Goal: Obtain resource: Obtain resource

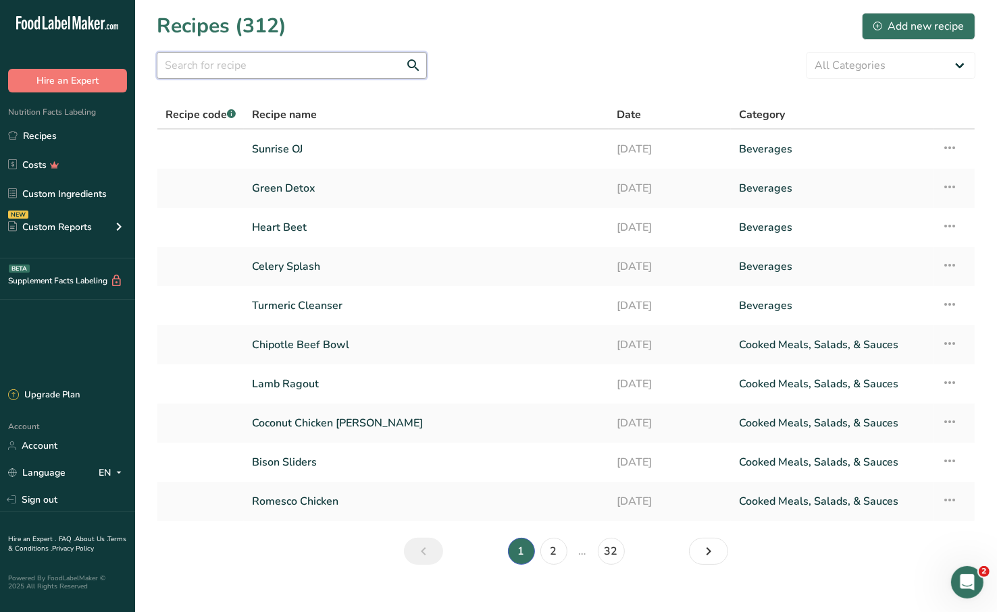
click at [336, 68] on input "text" at bounding box center [292, 65] width 270 height 27
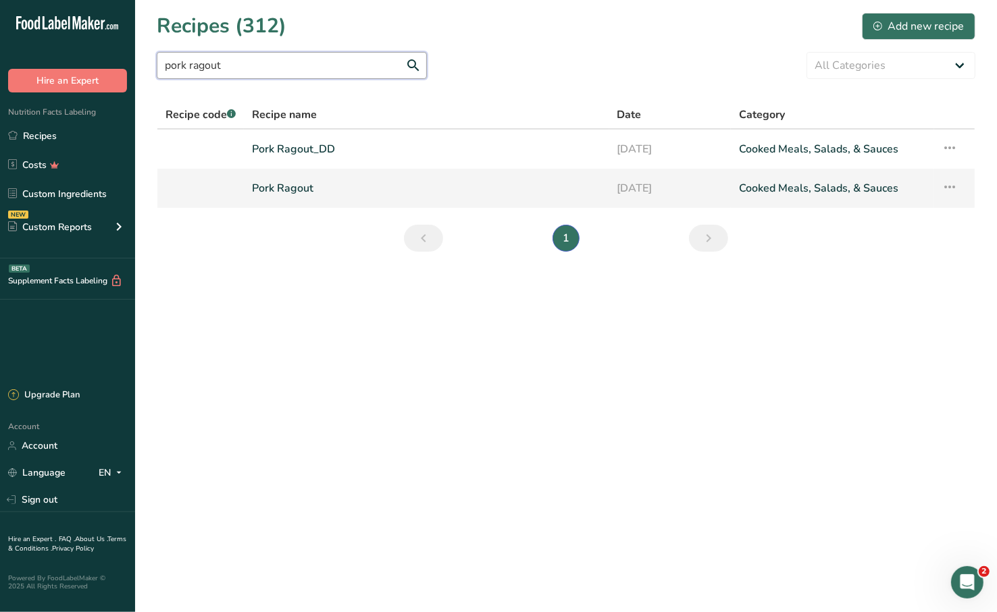
type input "pork ragout"
click at [344, 181] on link "Pork Ragout" at bounding box center [426, 188] width 349 height 28
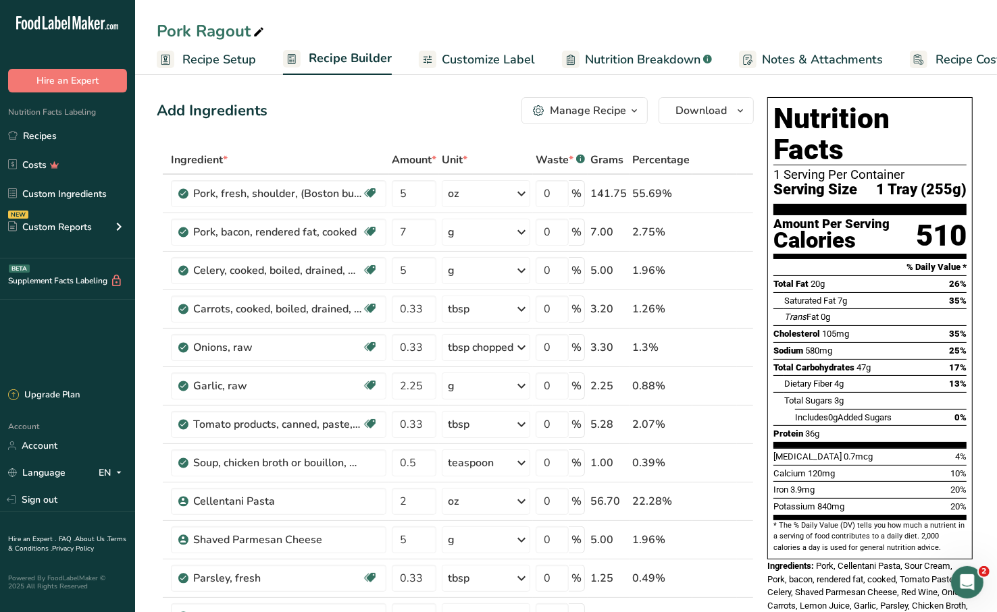
click at [476, 66] on span "Customize Label" at bounding box center [488, 60] width 93 height 18
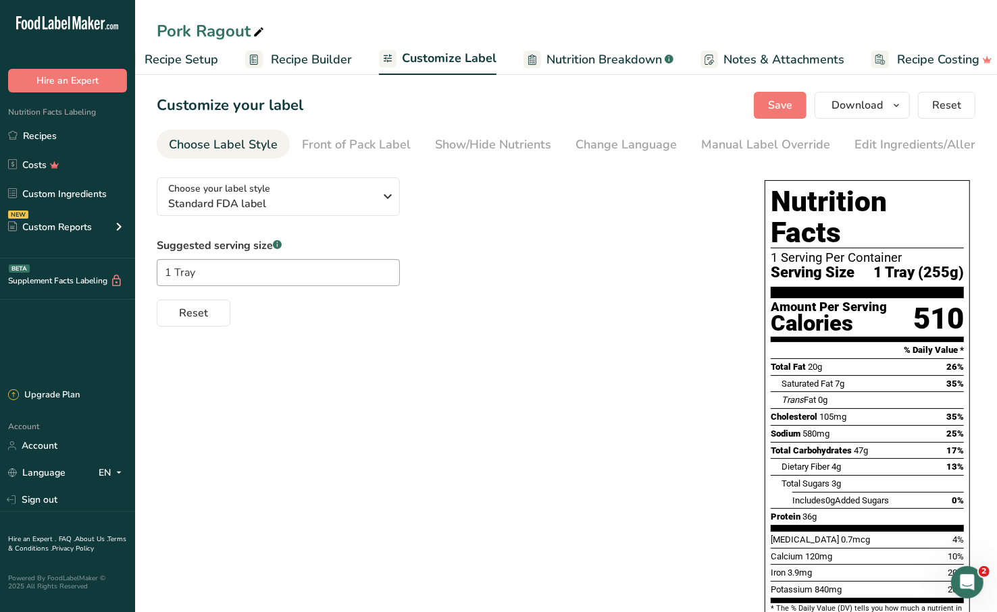
scroll to position [0, 55]
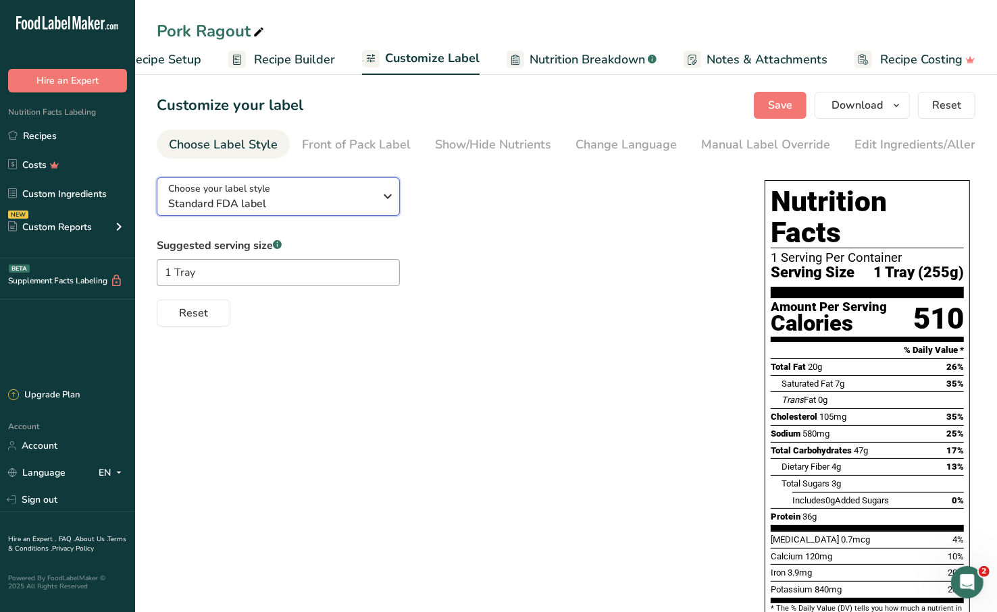
click at [278, 205] on span "Standard FDA label" at bounding box center [271, 204] width 206 height 16
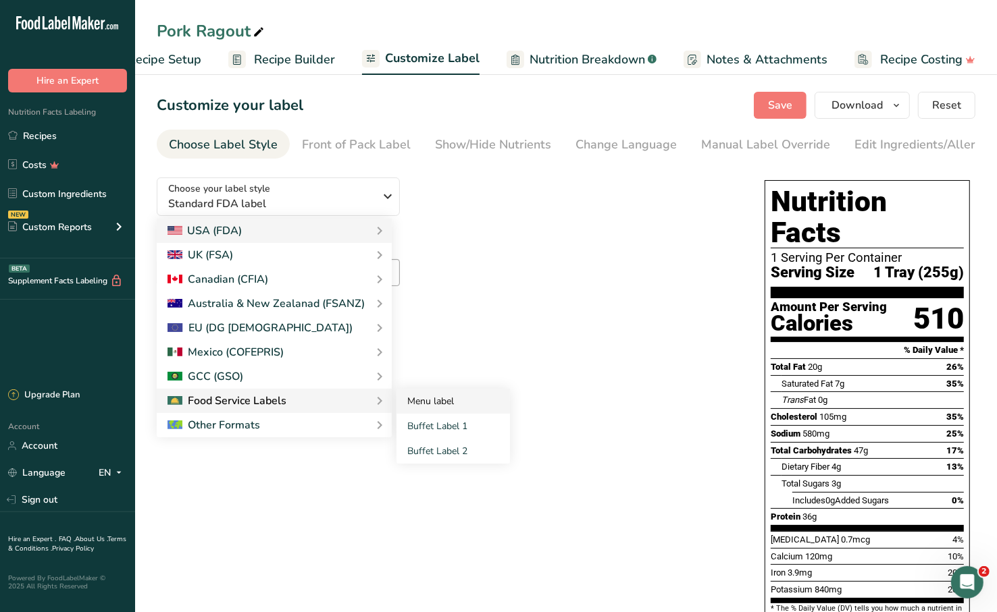
click at [423, 398] on link "Menu label" at bounding box center [452, 401] width 113 height 25
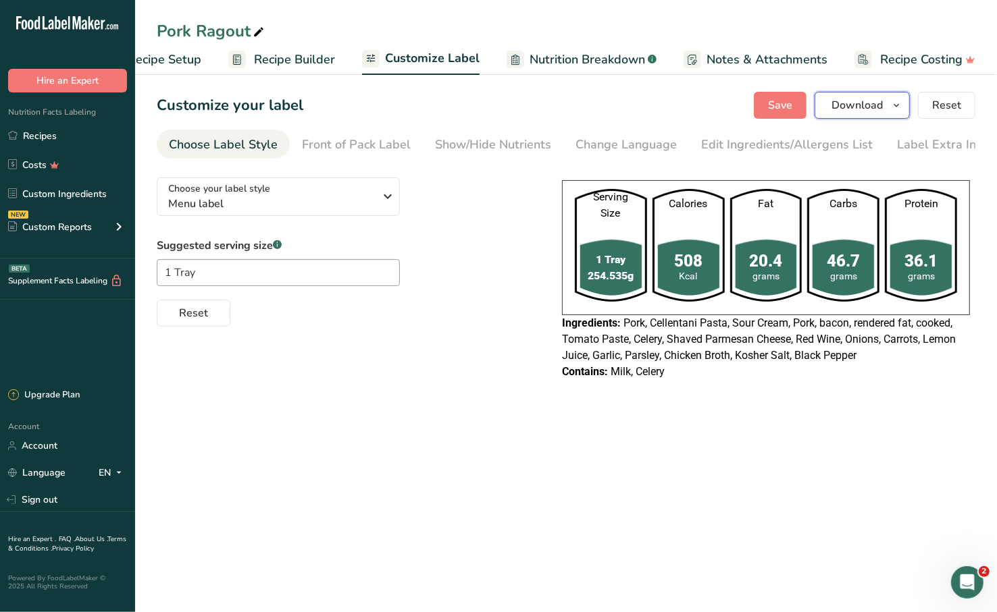
click at [894, 101] on icon "button" at bounding box center [896, 105] width 11 height 17
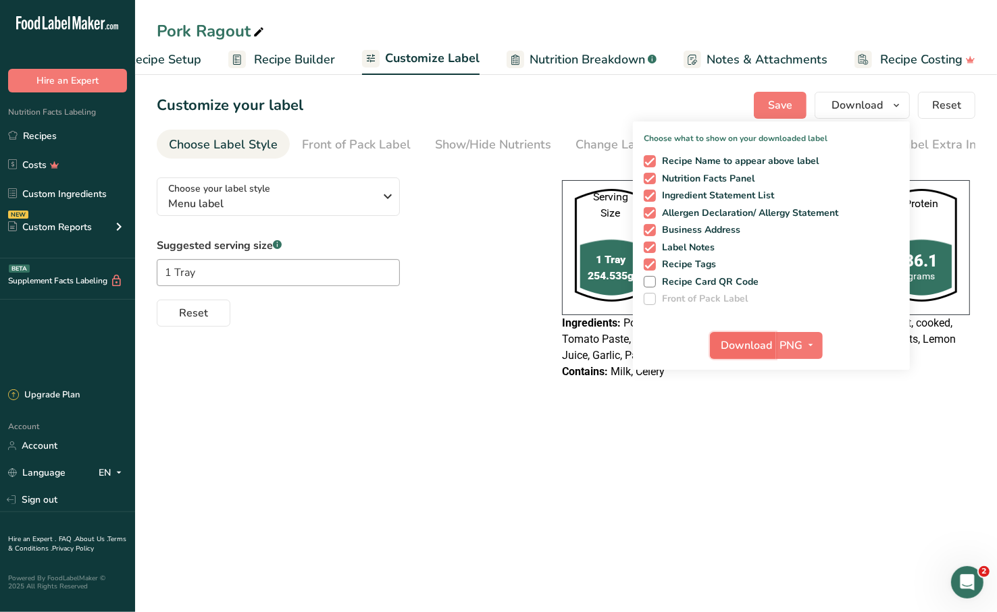
click at [757, 342] on span "Download" at bounding box center [746, 346] width 51 height 16
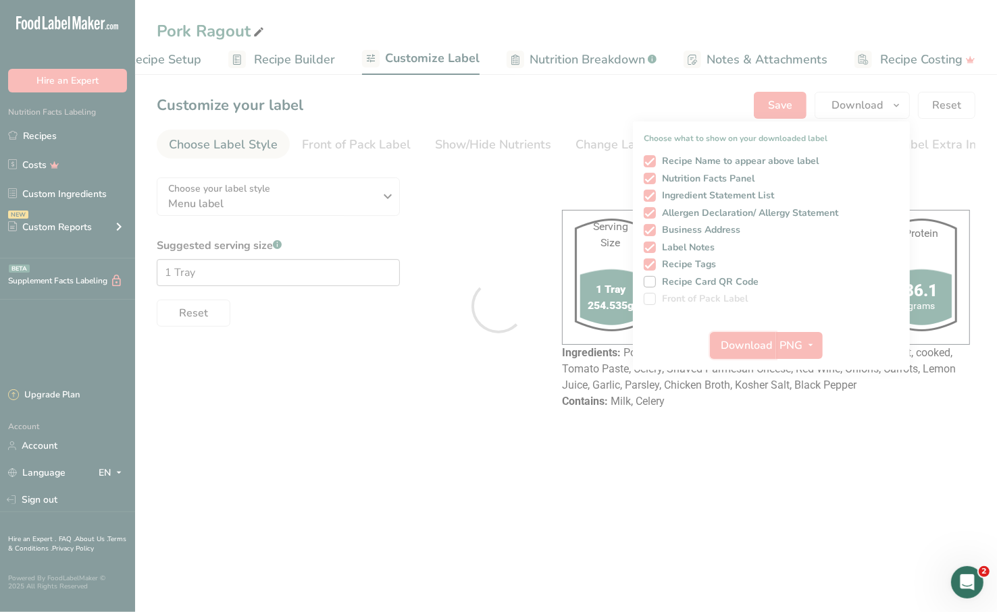
scroll to position [0, 0]
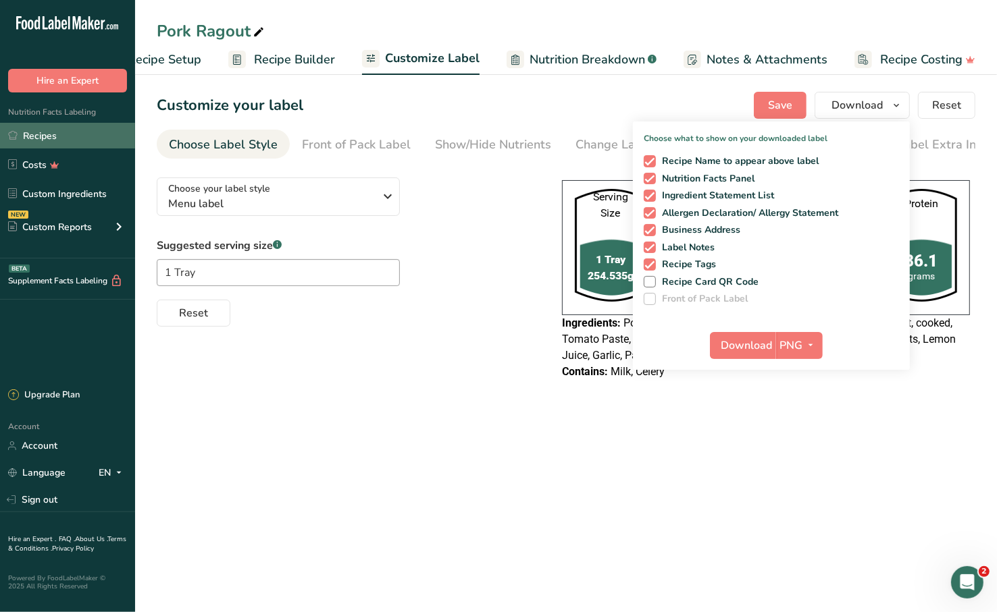
click at [85, 136] on link "Recipes" at bounding box center [67, 136] width 135 height 26
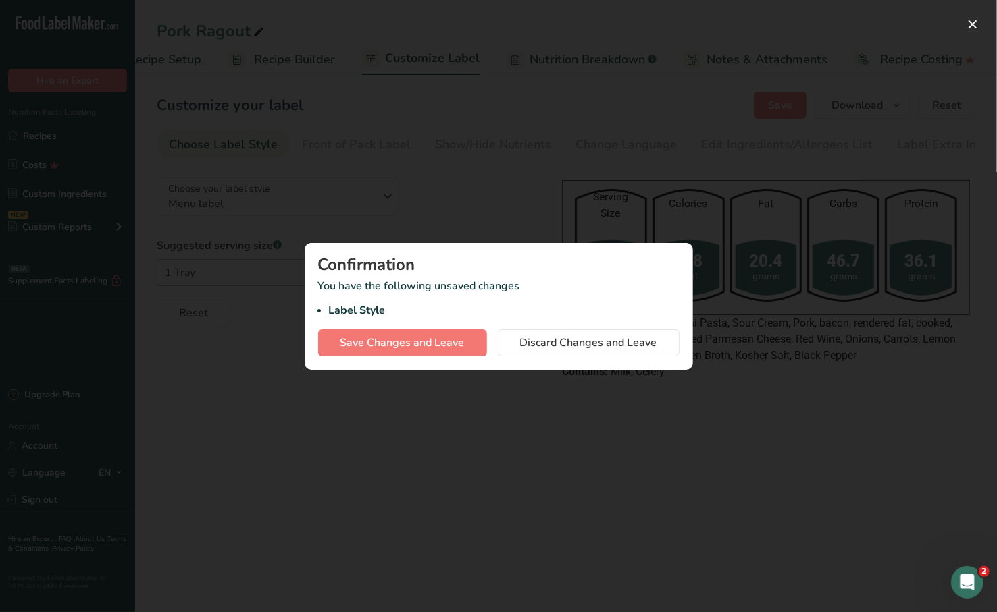
click at [578, 358] on div "Confirmation You have the following unsaved changes Label Style Save Changes an…" at bounding box center [499, 306] width 388 height 127
click at [588, 345] on span "Discard Changes and Leave" at bounding box center [588, 343] width 137 height 16
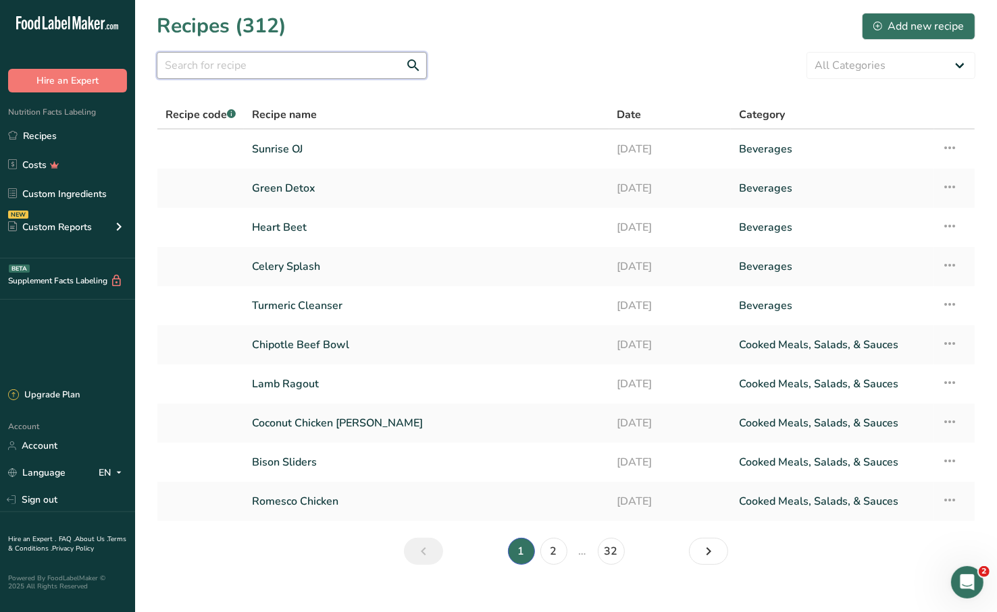
click at [363, 78] on input "text" at bounding box center [292, 65] width 270 height 27
type input "stir fry"
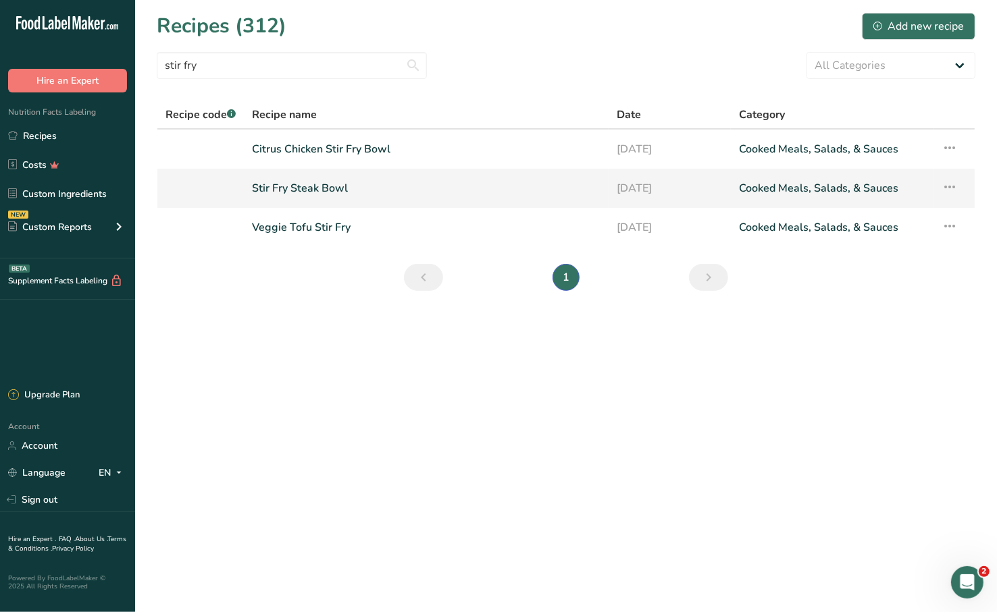
click at [358, 197] on link "Stir Fry Steak Bowl" at bounding box center [426, 188] width 348 height 28
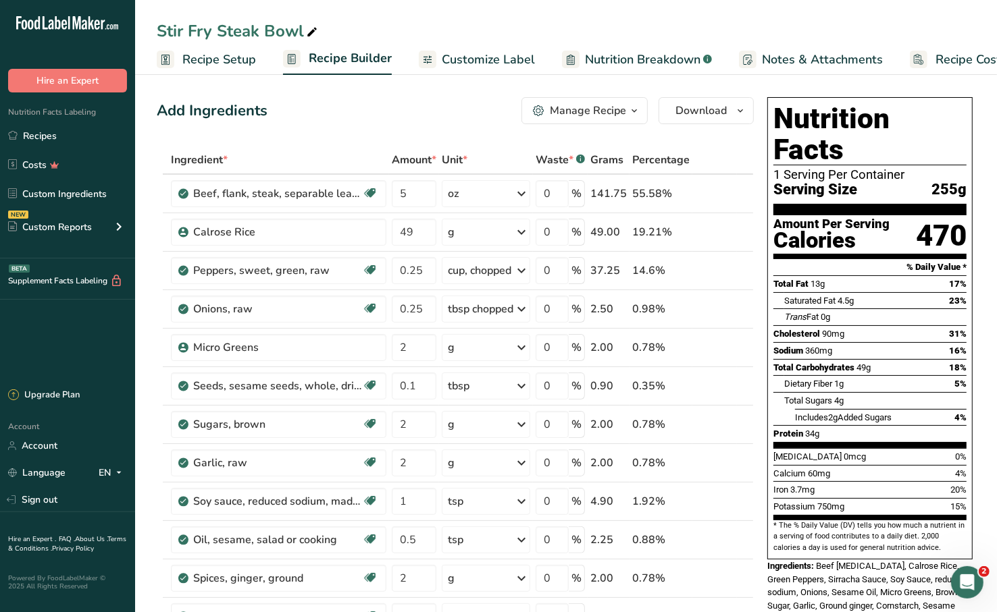
click at [472, 64] on span "Customize Label" at bounding box center [488, 60] width 93 height 18
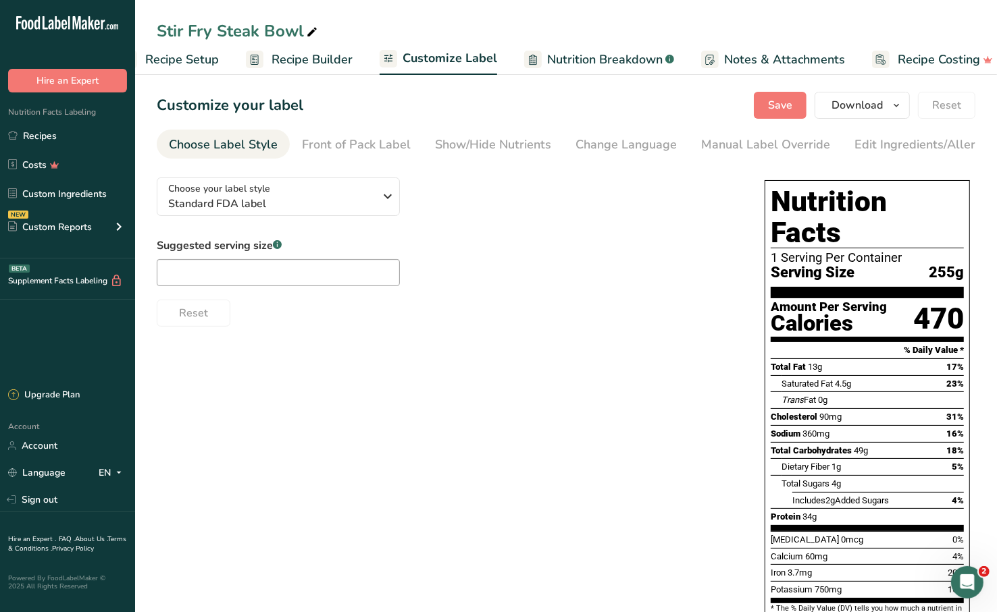
scroll to position [0, 55]
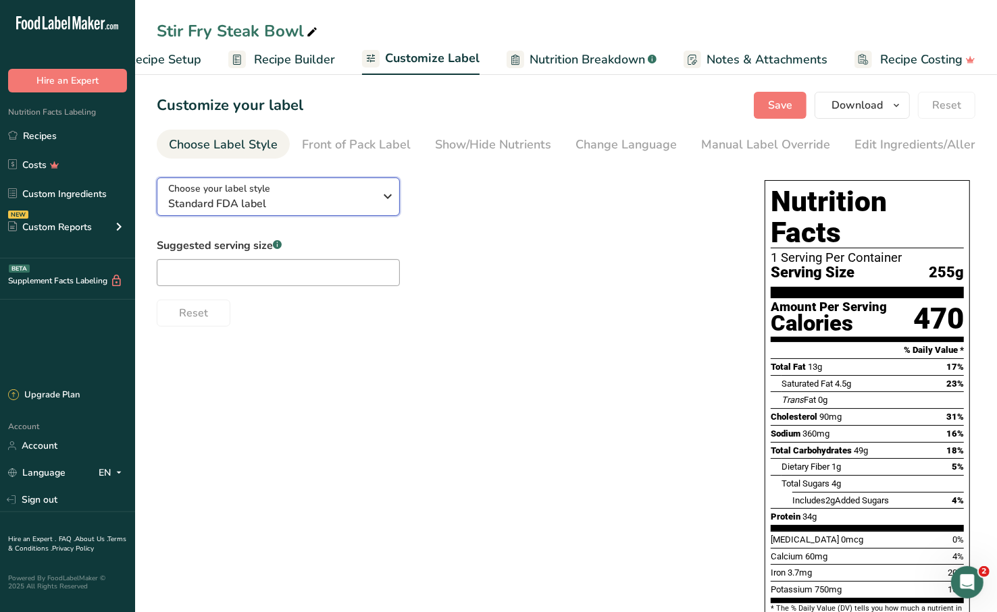
click at [314, 194] on div "Choose your label style Standard FDA label" at bounding box center [271, 197] width 206 height 30
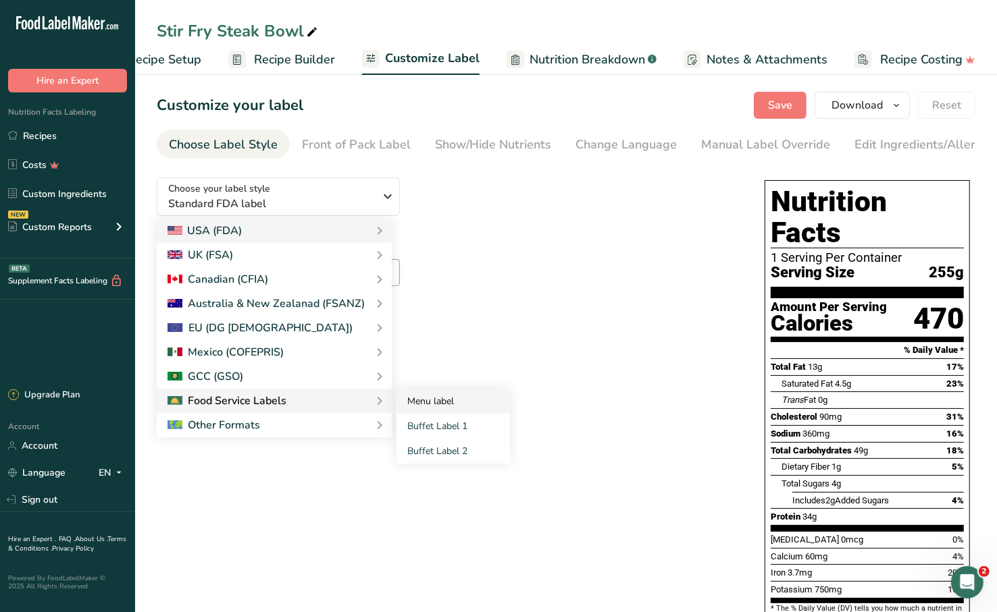
click at [420, 406] on link "Menu label" at bounding box center [452, 401] width 113 height 25
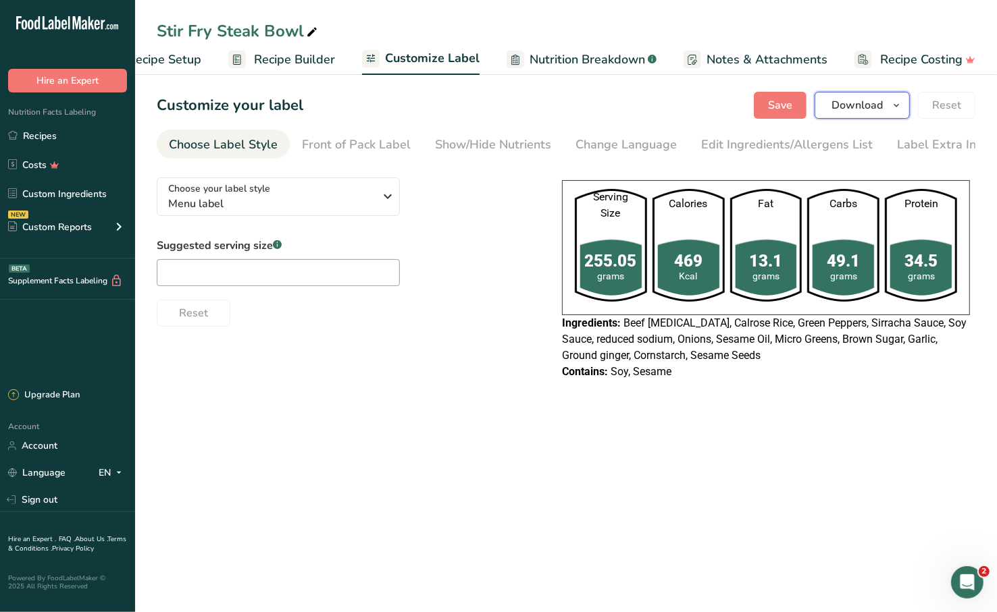
click at [887, 109] on button "Download" at bounding box center [861, 105] width 95 height 27
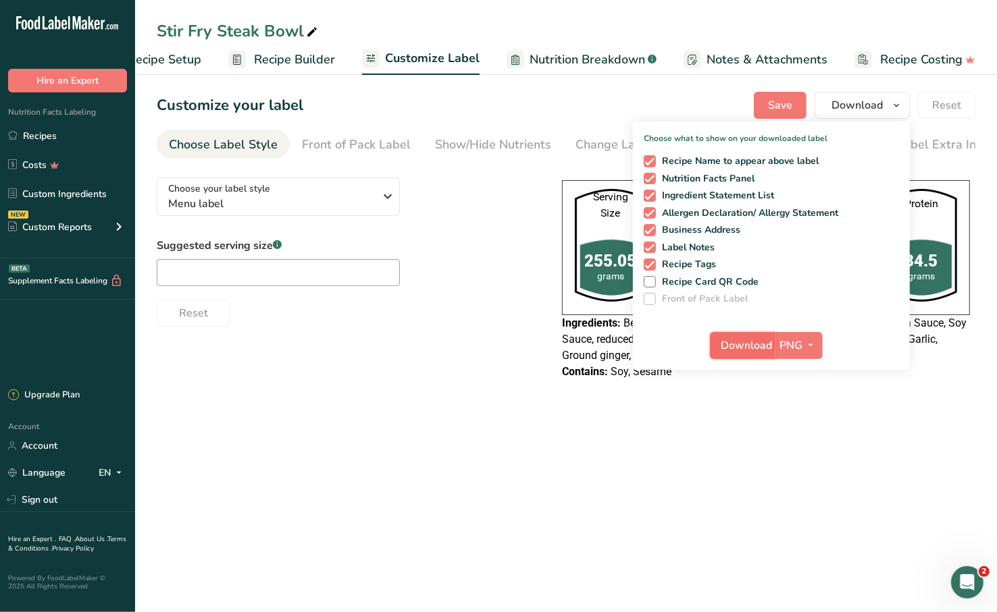
click at [760, 351] on span "Download" at bounding box center [746, 346] width 51 height 16
click at [78, 140] on link "Recipes" at bounding box center [67, 136] width 135 height 26
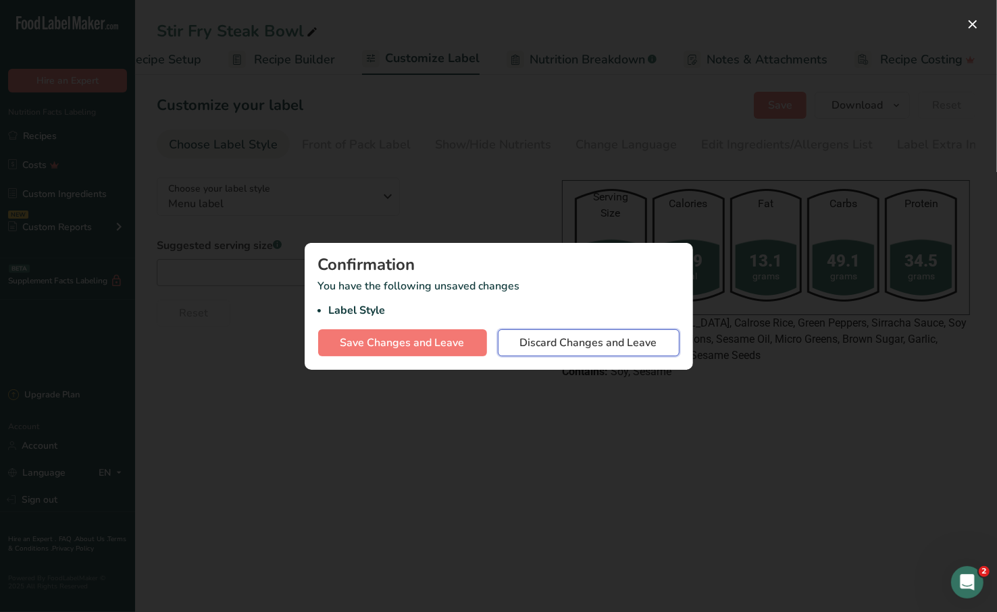
click at [596, 332] on button "Discard Changes and Leave" at bounding box center [589, 343] width 182 height 27
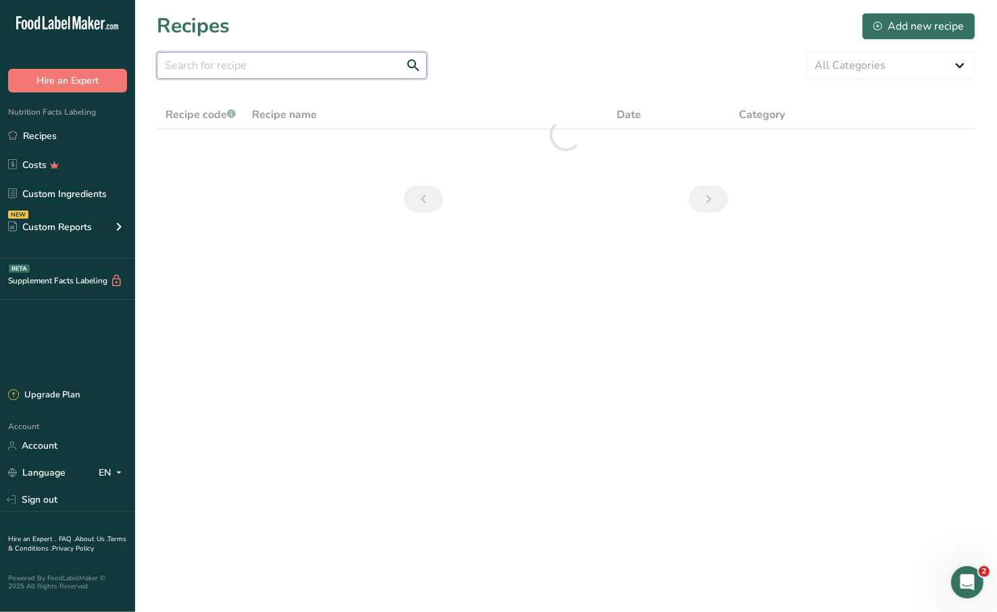
click at [344, 67] on input "text" at bounding box center [292, 65] width 270 height 27
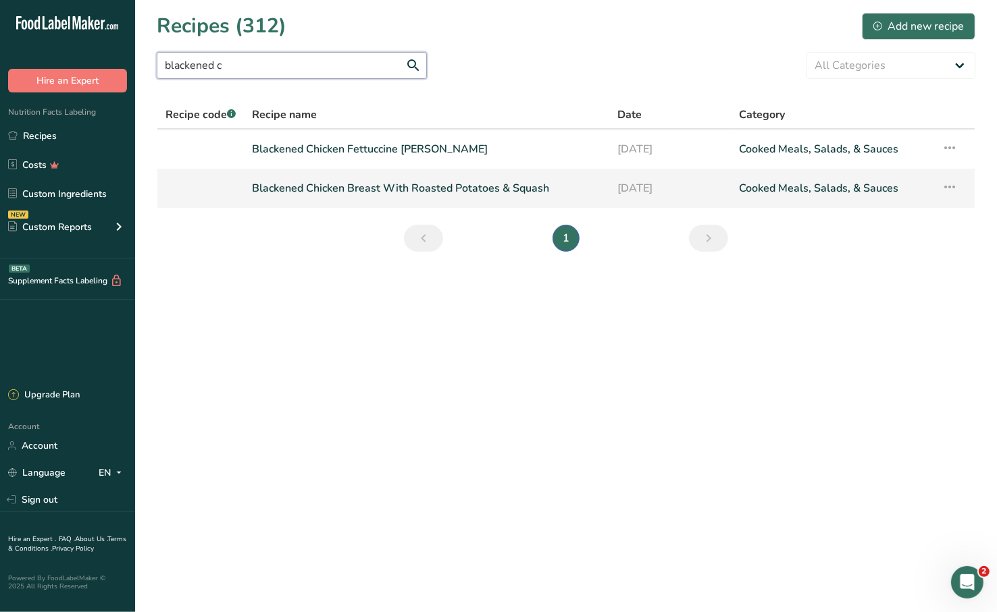
type input "blackened c"
click at [413, 187] on link "Blackened Chicken Breast With Roasted Potatoes & Squash" at bounding box center [426, 188] width 349 height 28
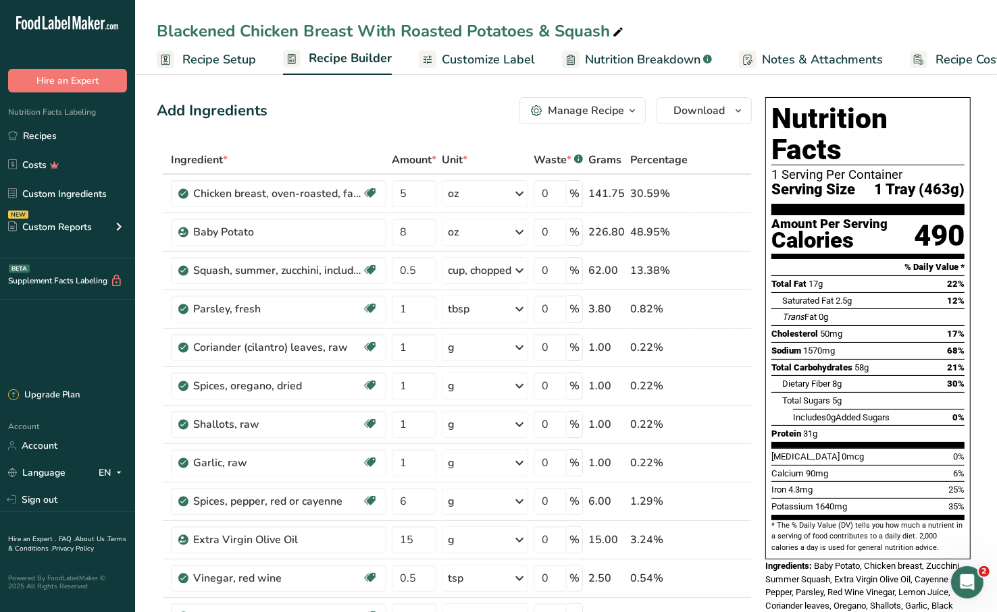
click at [492, 59] on span "Customize Label" at bounding box center [488, 60] width 93 height 18
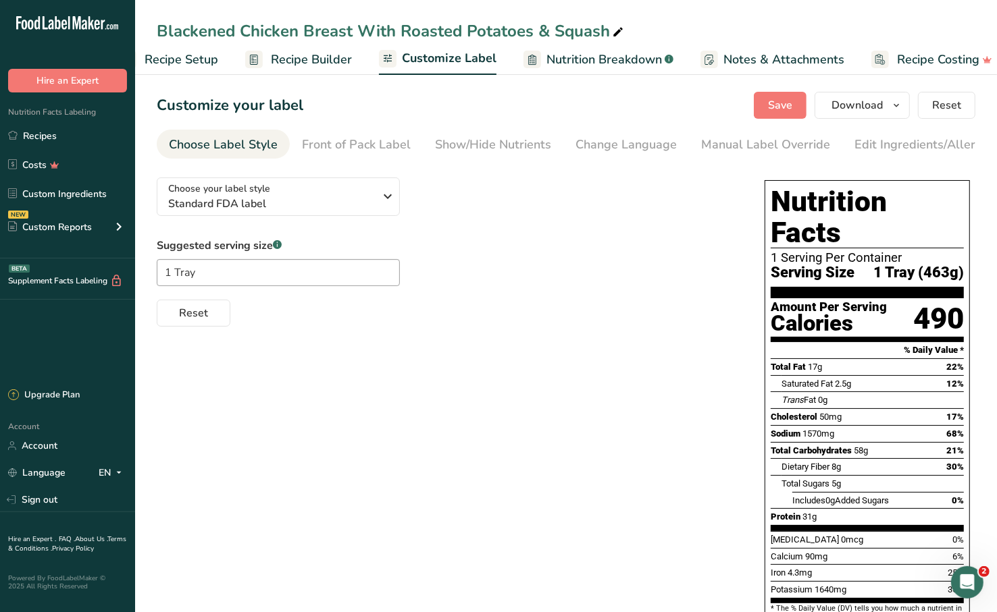
scroll to position [0, 55]
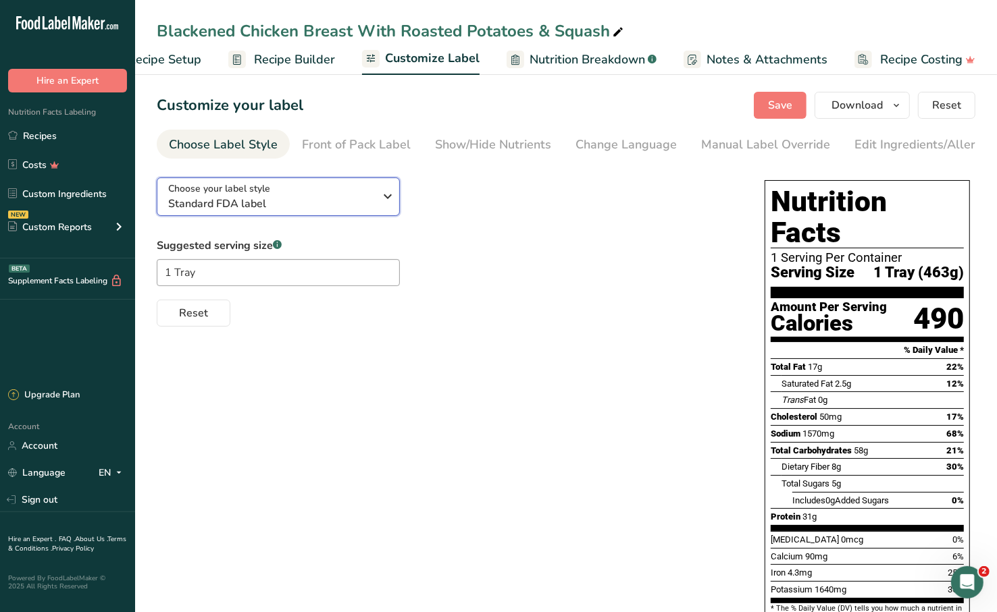
click at [327, 192] on div "Choose your label style Standard FDA label" at bounding box center [271, 197] width 206 height 30
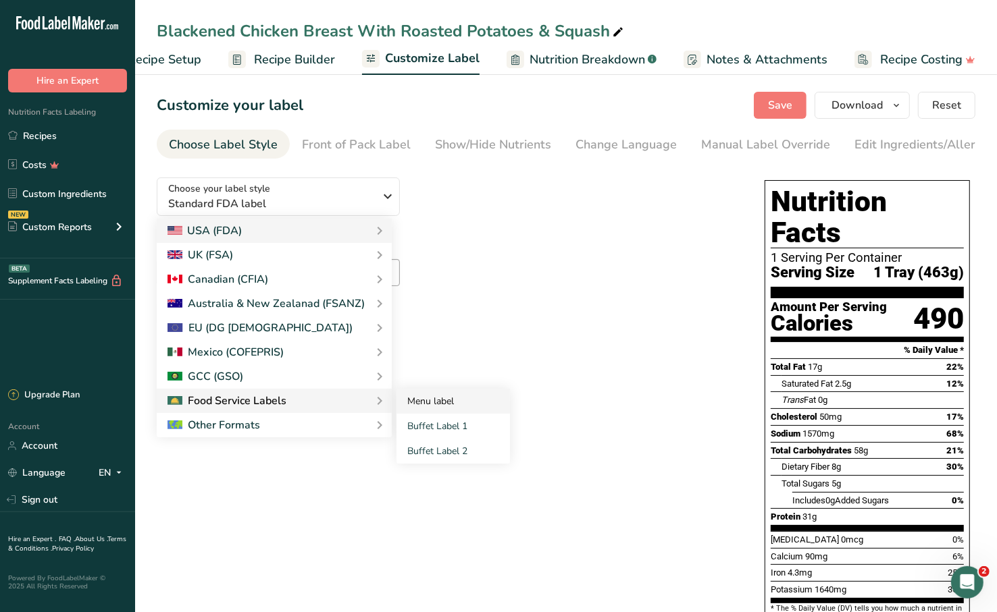
click at [436, 399] on link "Menu label" at bounding box center [452, 401] width 113 height 25
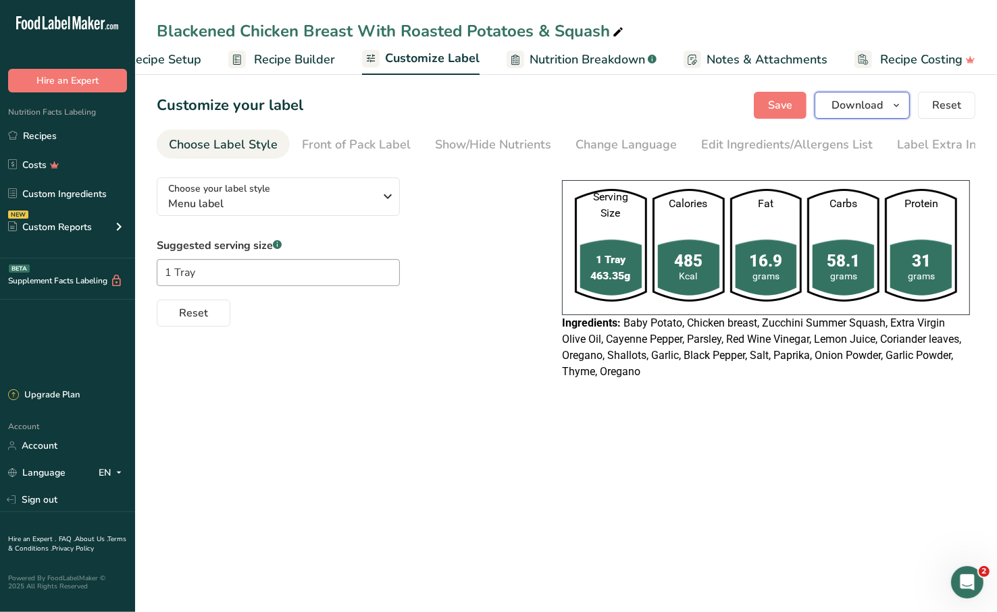
click at [867, 107] on span "Download" at bounding box center [856, 105] width 51 height 16
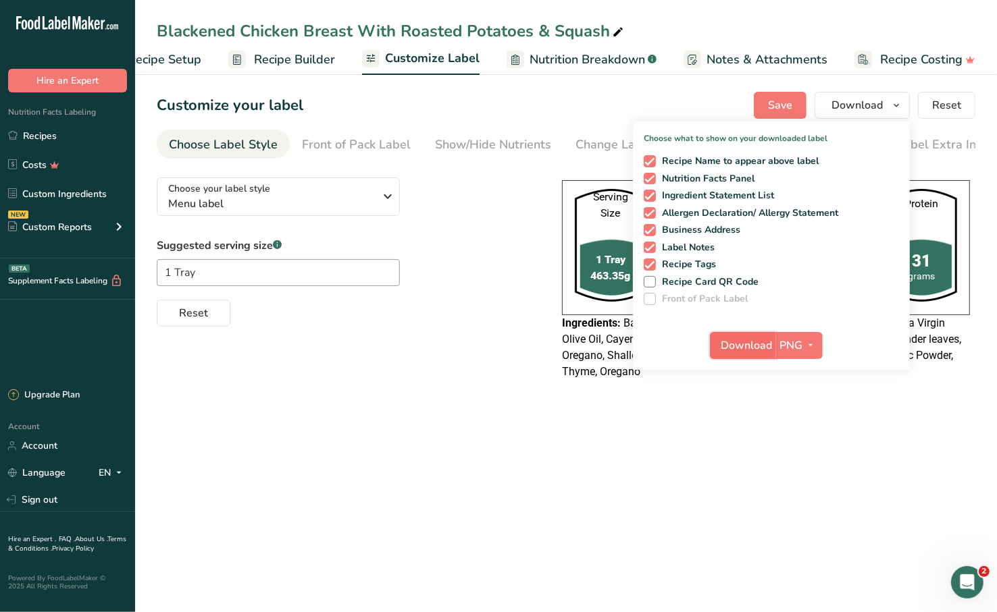
click at [746, 357] on button "Download" at bounding box center [743, 345] width 66 height 27
click at [35, 137] on link "Recipes" at bounding box center [67, 136] width 135 height 26
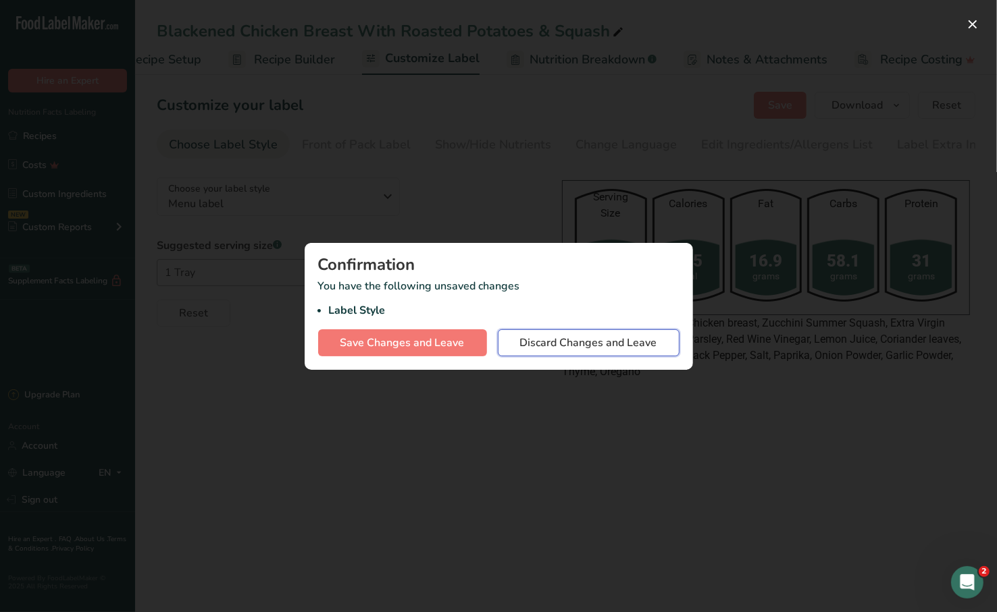
click at [571, 330] on button "Discard Changes and Leave" at bounding box center [589, 343] width 182 height 27
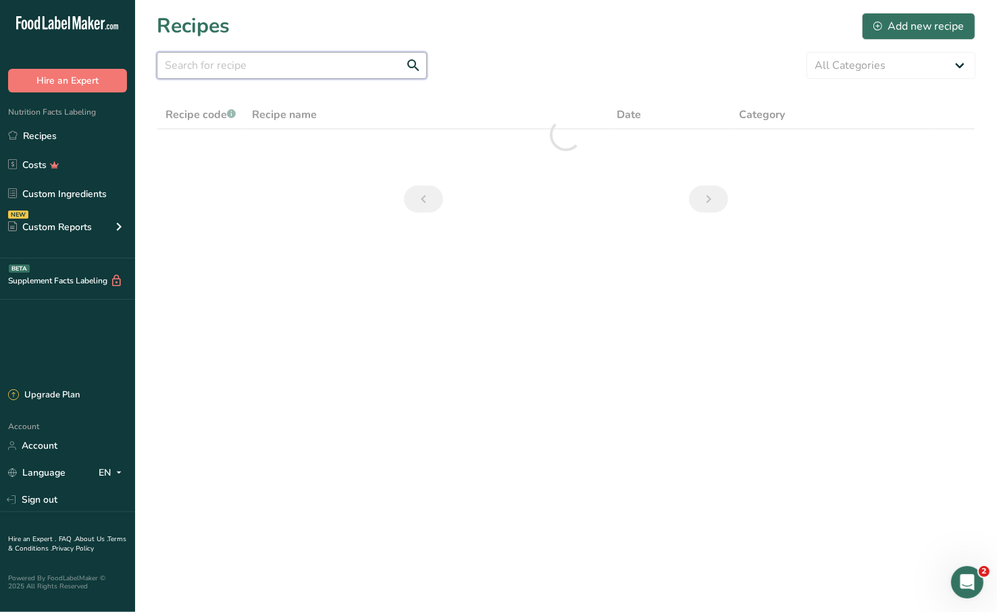
click at [367, 57] on input "text" at bounding box center [292, 65] width 270 height 27
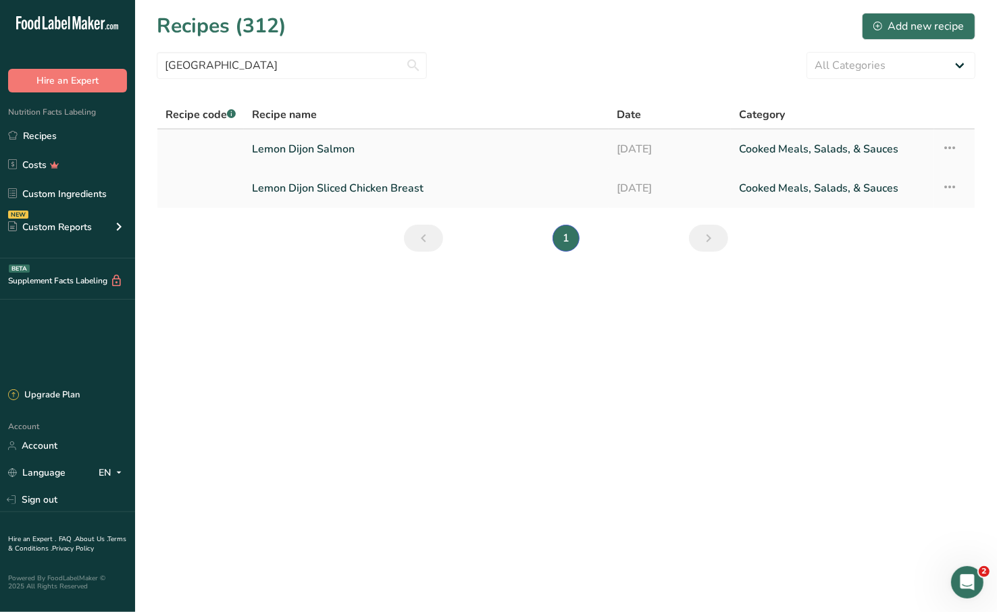
type input "[GEOGRAPHIC_DATA]"
click at [366, 151] on link "Lemon Dijon Salmon" at bounding box center [426, 149] width 348 height 28
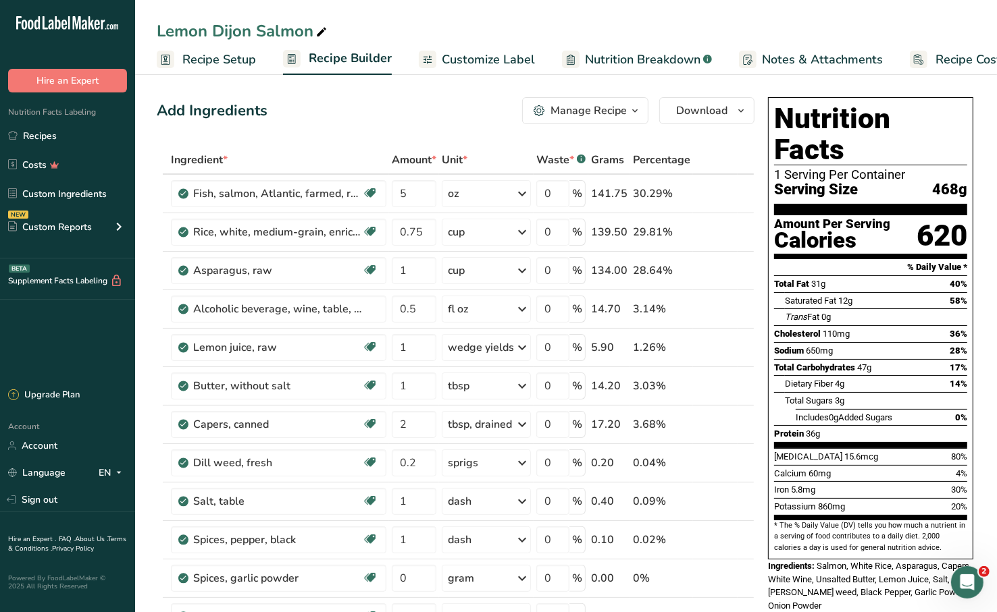
click at [496, 66] on span "Customize Label" at bounding box center [488, 60] width 93 height 18
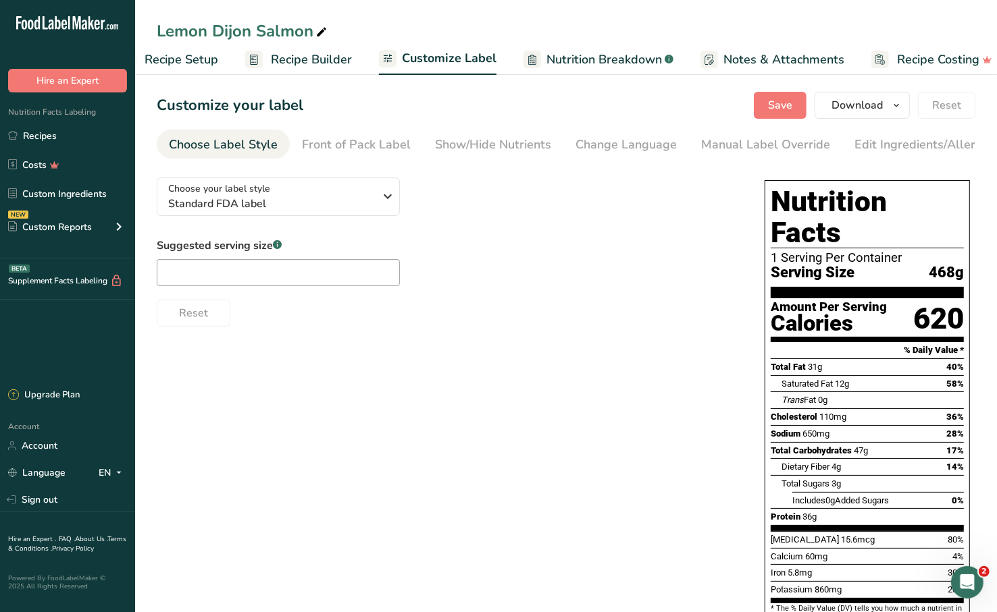
scroll to position [0, 55]
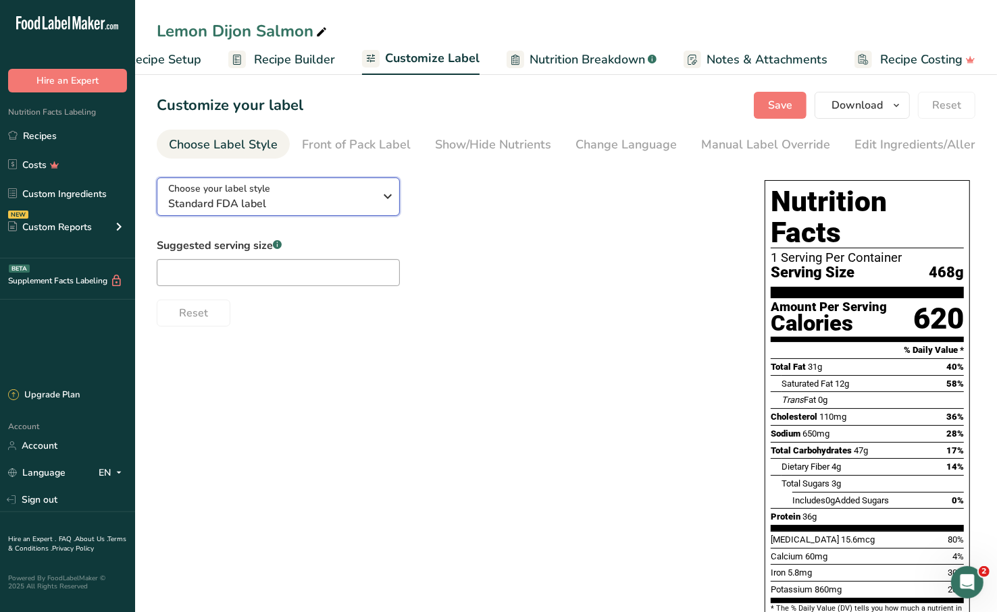
click at [266, 194] on span "Choose your label style" at bounding box center [219, 189] width 102 height 14
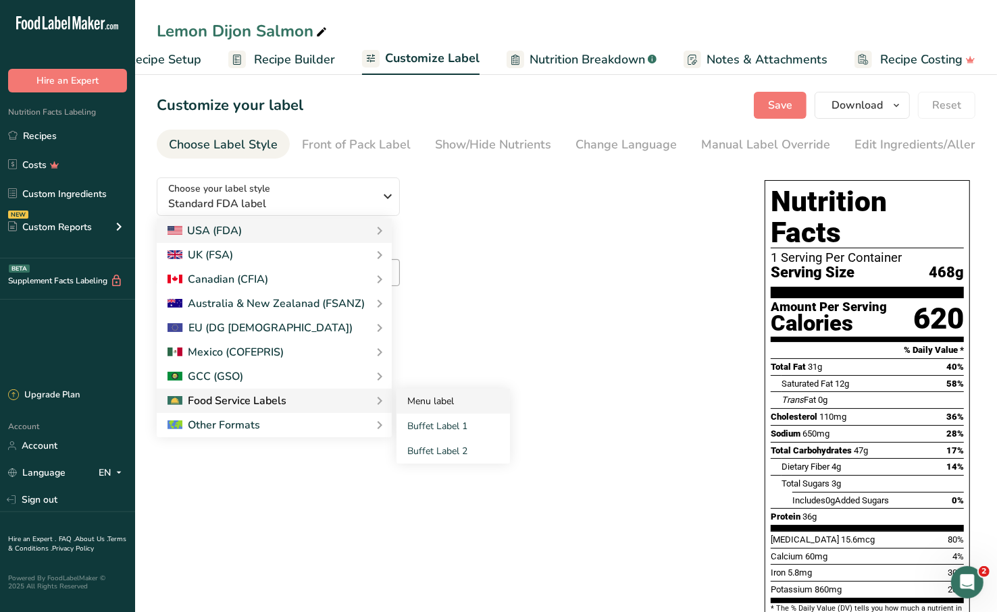
click at [409, 407] on link "Menu label" at bounding box center [452, 401] width 113 height 25
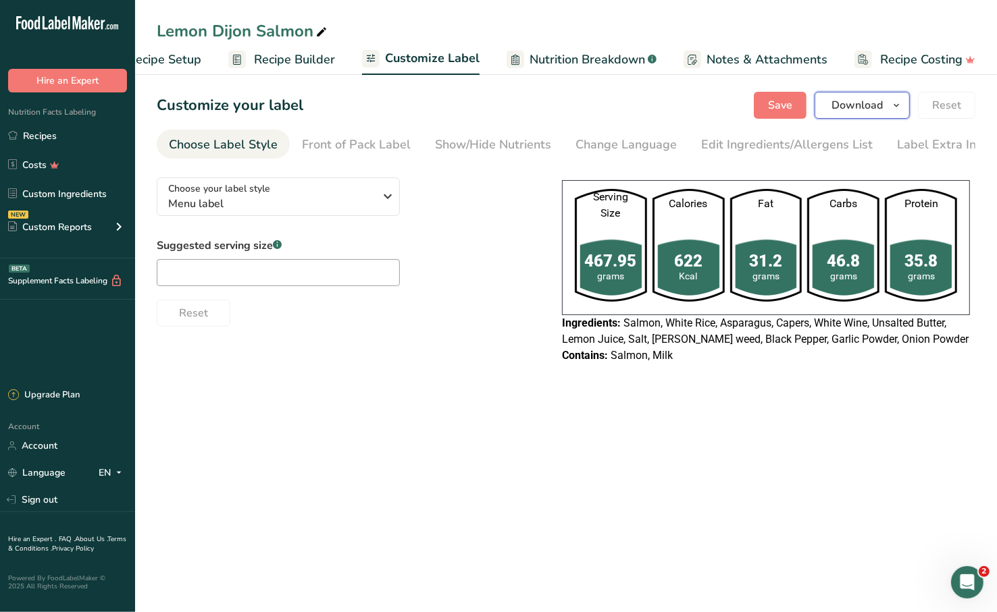
click at [866, 107] on span "Download" at bounding box center [856, 105] width 51 height 16
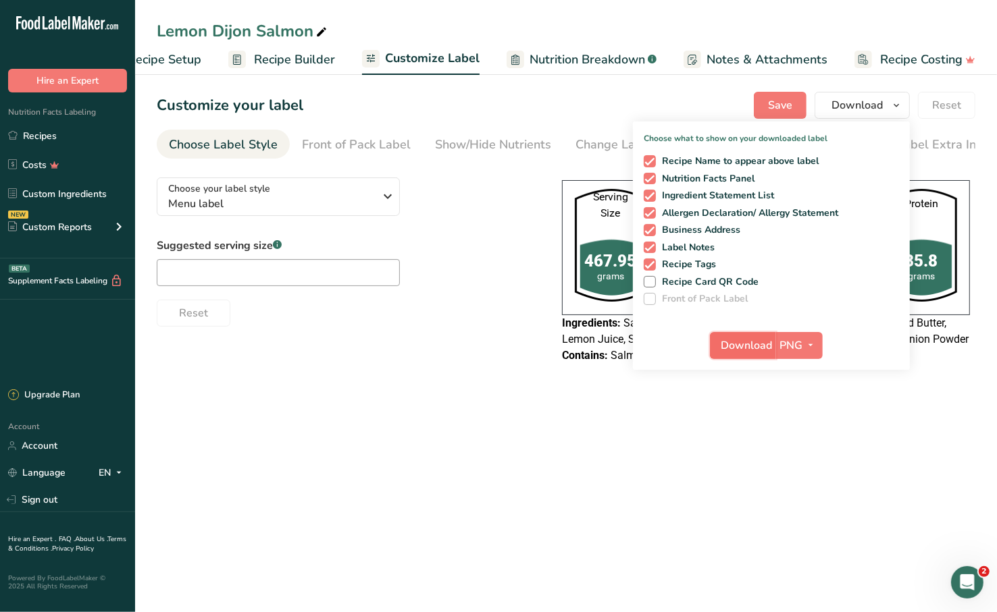
click at [746, 350] on span "Download" at bounding box center [746, 346] width 51 height 16
click at [88, 139] on link "Recipes" at bounding box center [67, 136] width 135 height 26
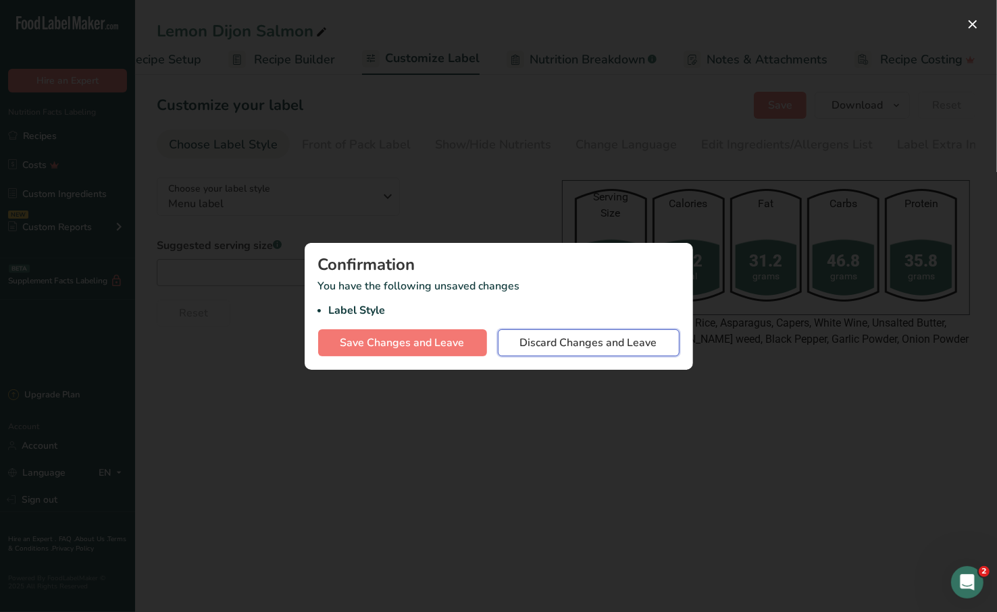
click at [560, 330] on button "Discard Changes and Leave" at bounding box center [589, 343] width 182 height 27
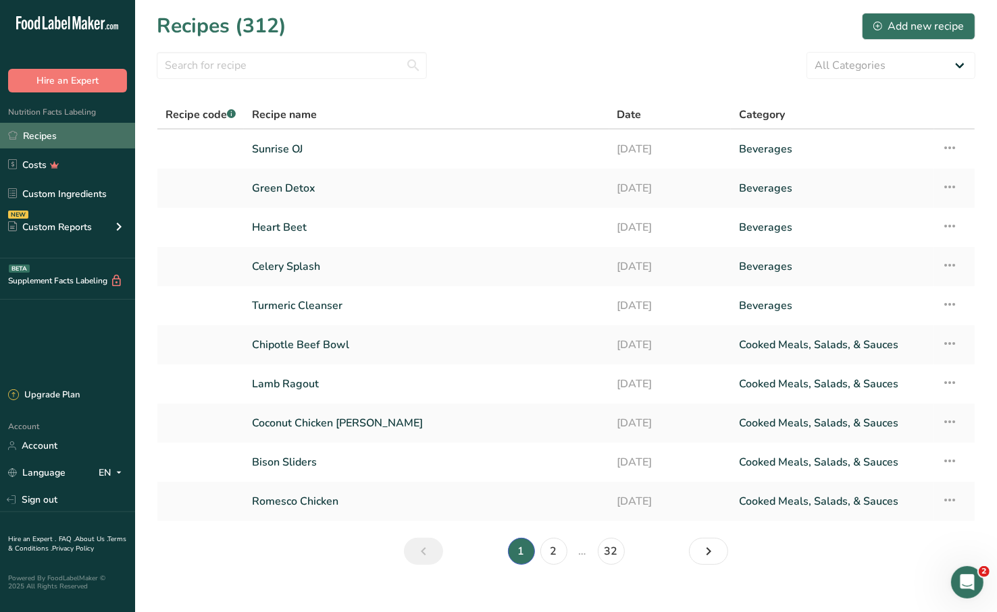
click at [85, 136] on link "Recipes" at bounding box center [67, 136] width 135 height 26
click at [355, 72] on input "text" at bounding box center [292, 65] width 270 height 27
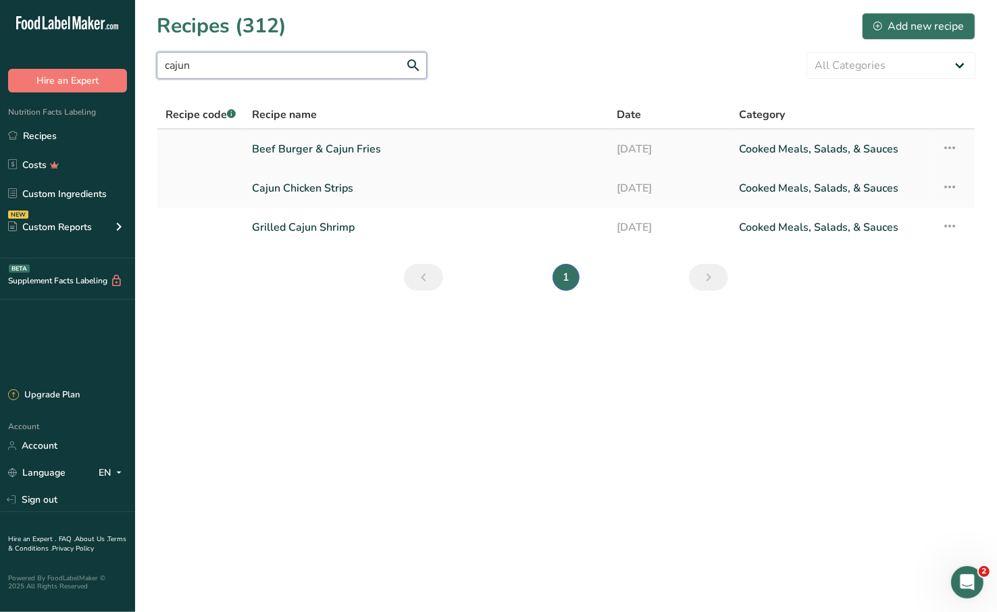
type input "cajun"
click at [406, 154] on link "Beef Burger & Cajun Fries" at bounding box center [426, 149] width 348 height 28
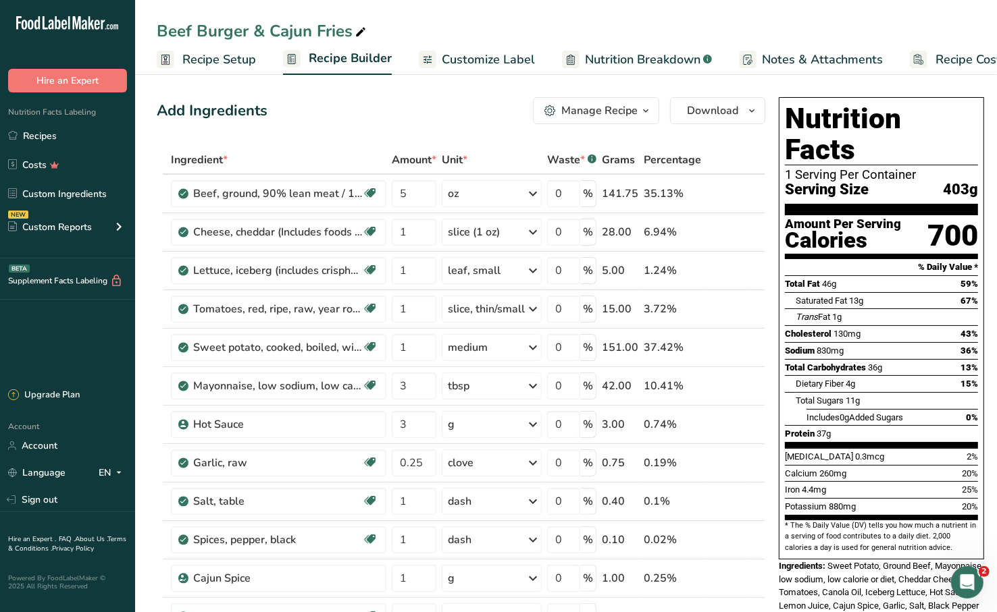
click at [471, 55] on span "Customize Label" at bounding box center [488, 60] width 93 height 18
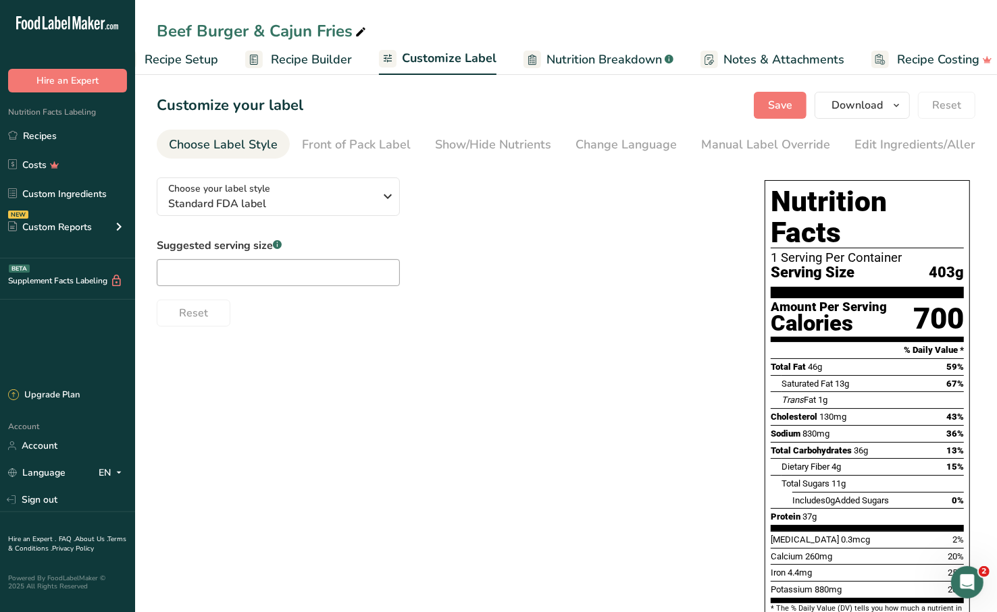
scroll to position [0, 55]
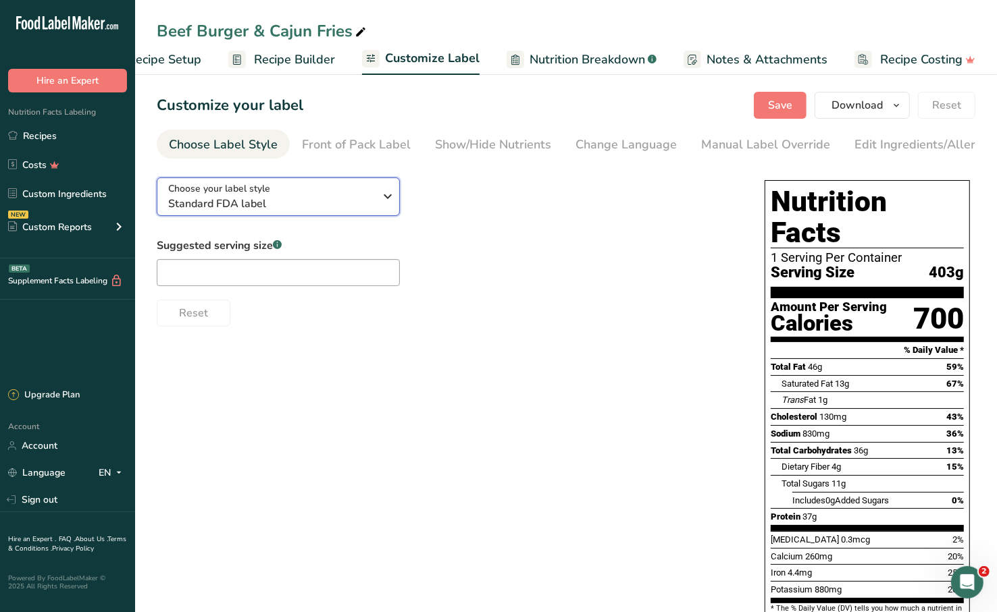
click at [275, 203] on span "Standard FDA label" at bounding box center [271, 204] width 206 height 16
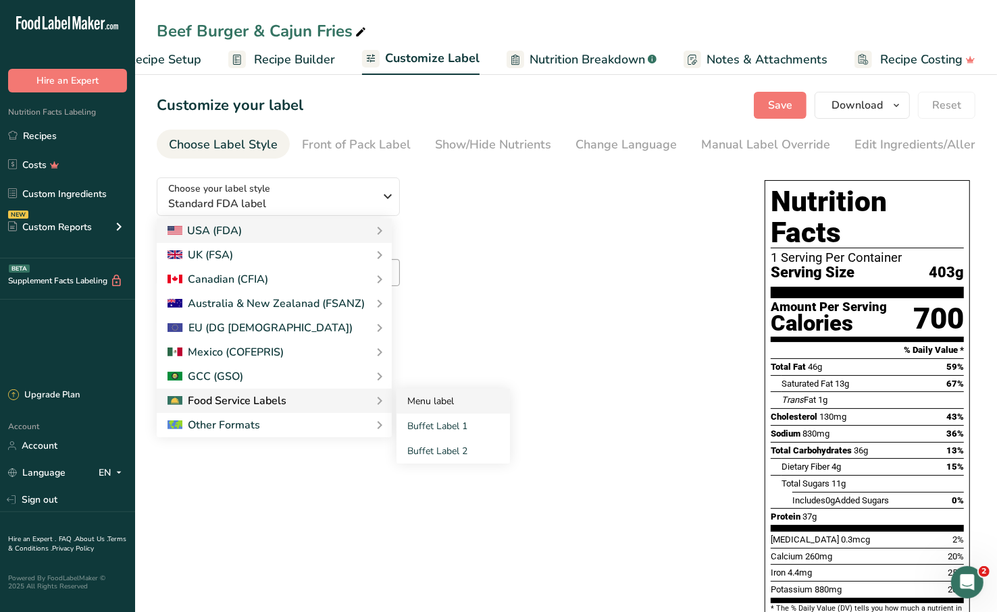
click at [423, 403] on link "Menu label" at bounding box center [452, 401] width 113 height 25
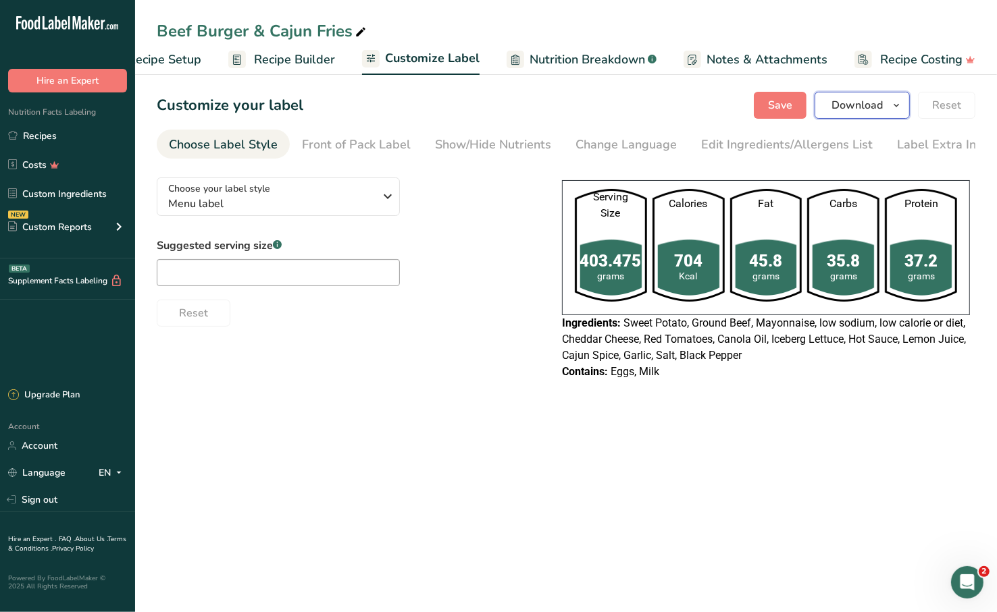
click at [865, 107] on span "Download" at bounding box center [856, 105] width 51 height 16
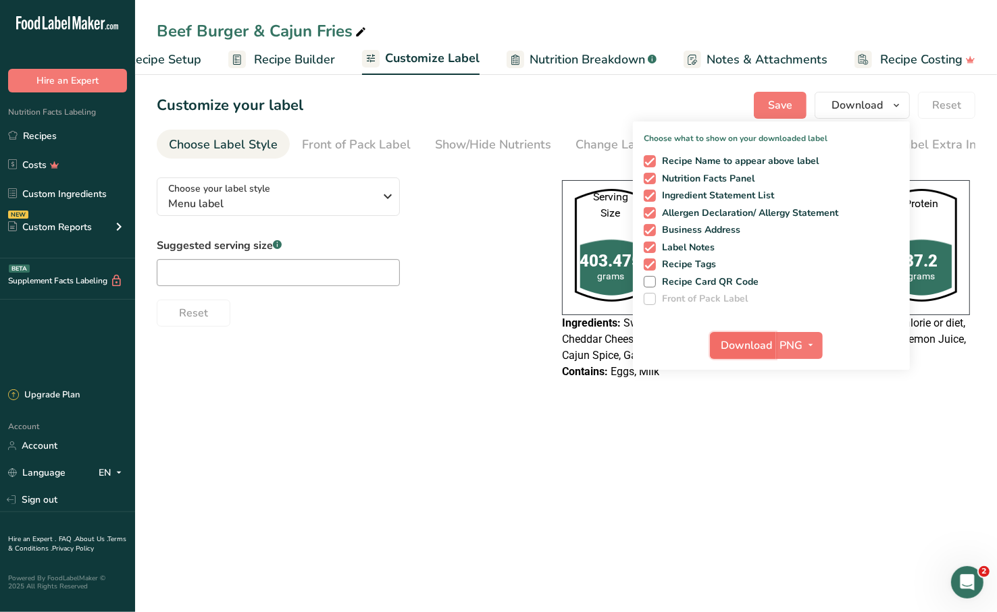
click at [729, 346] on span "Download" at bounding box center [746, 346] width 51 height 16
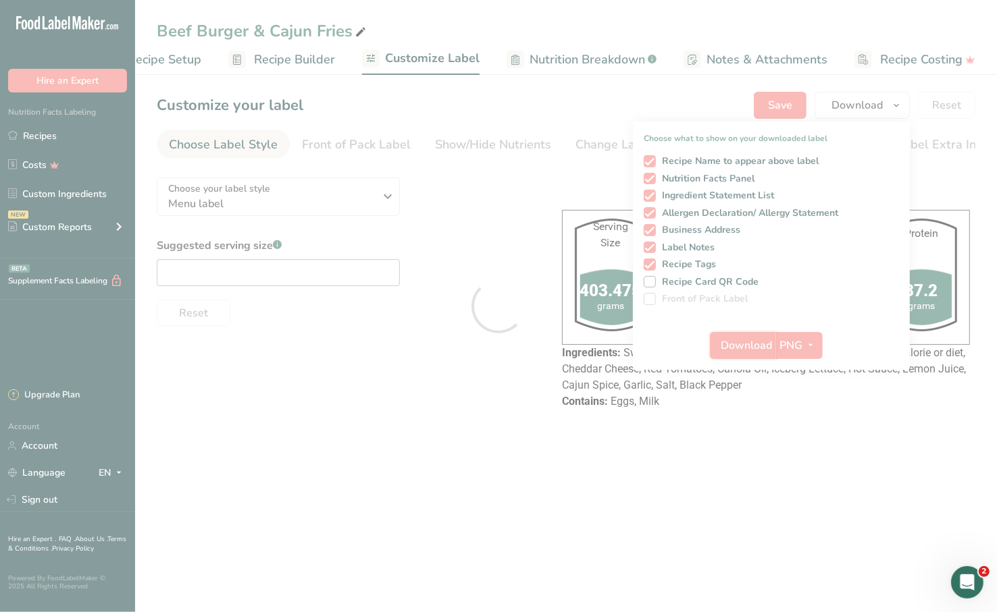
scroll to position [0, 0]
